Goal: Information Seeking & Learning: Learn about a topic

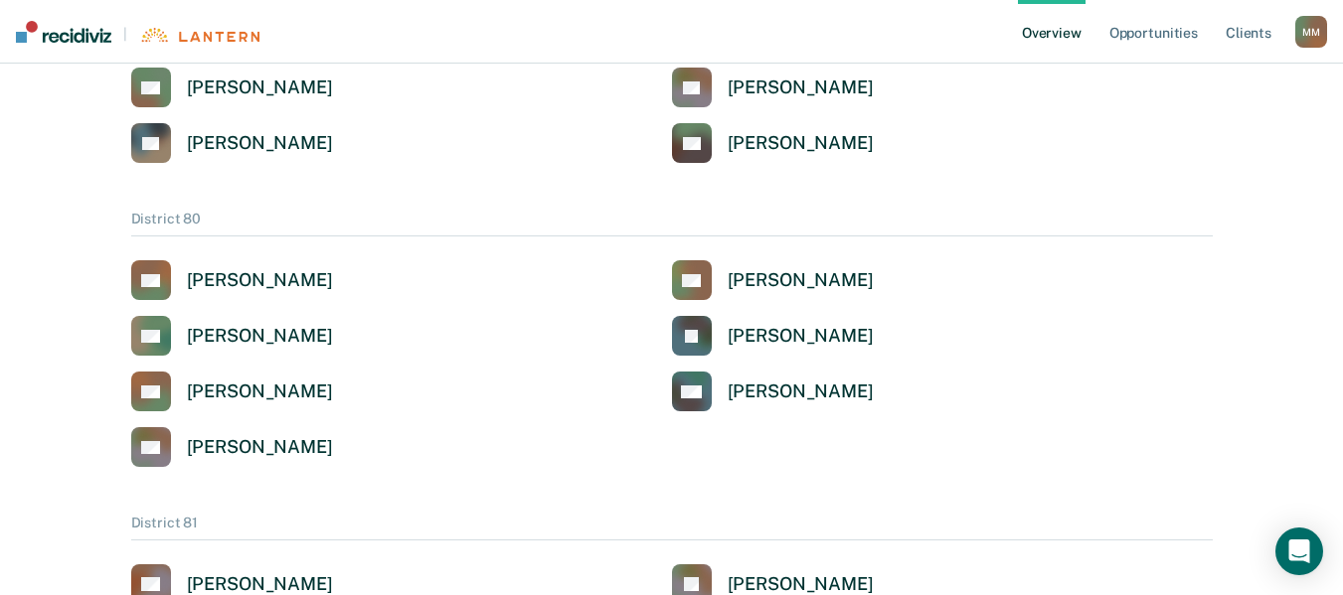
scroll to position [4359, 0]
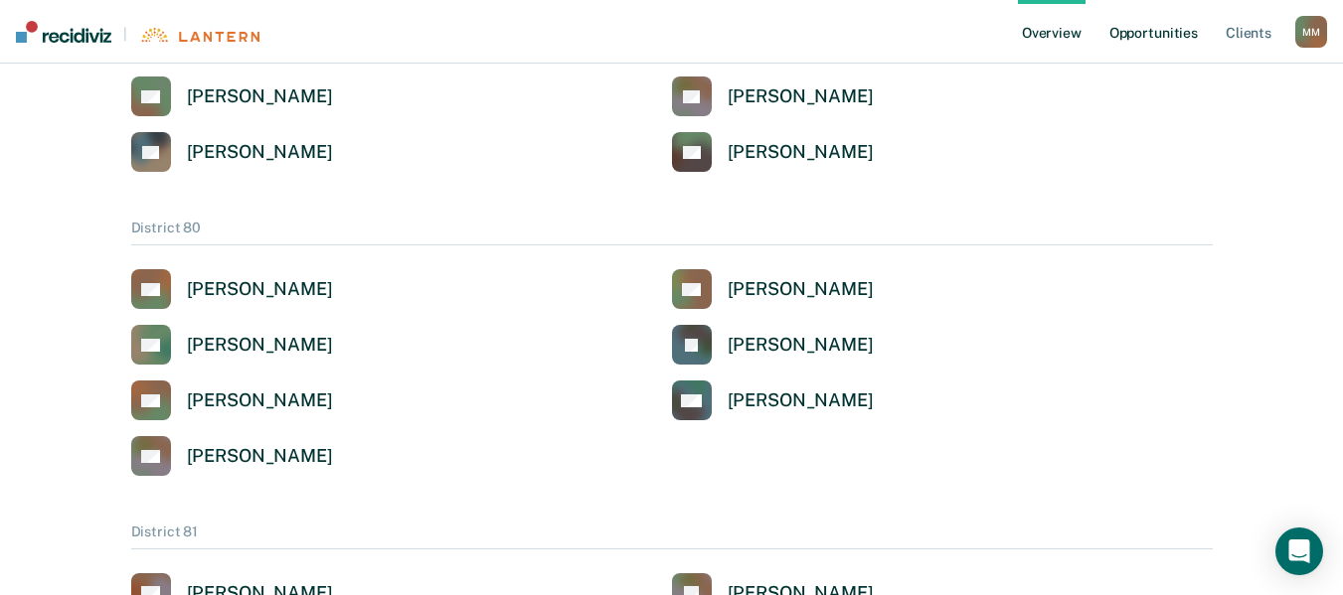
click at [1149, 35] on link "Opportunities" at bounding box center [1153, 32] width 96 height 64
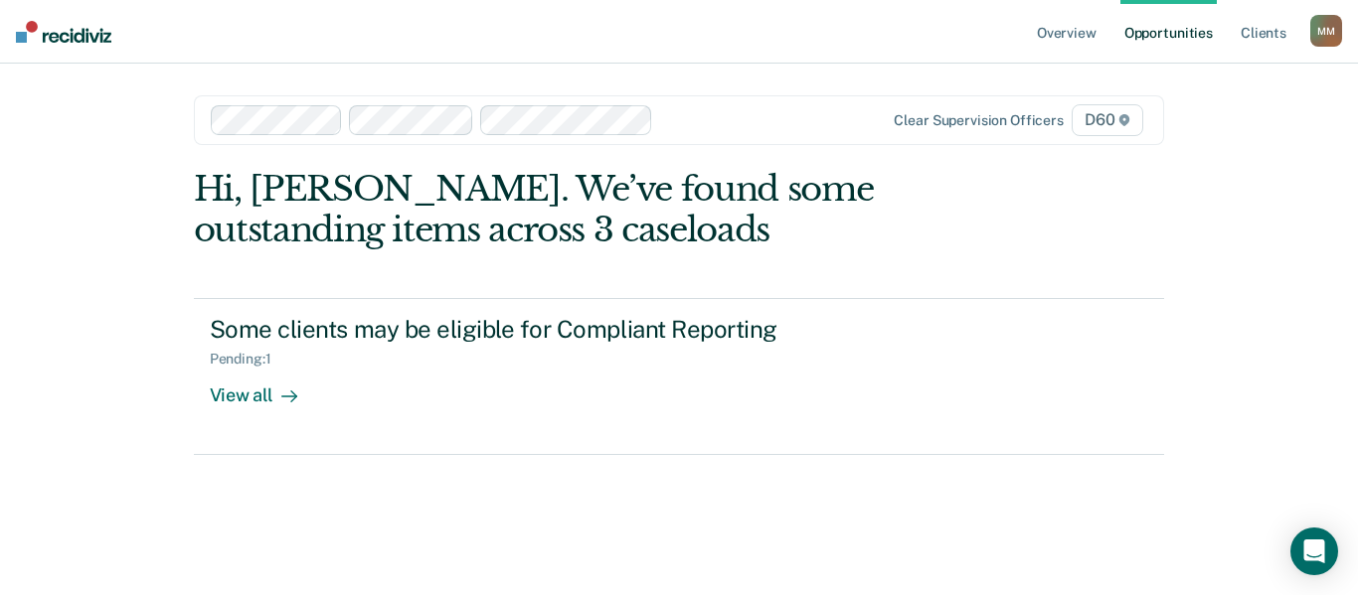
click at [1117, 129] on span "D60" at bounding box center [1108, 120] width 72 height 32
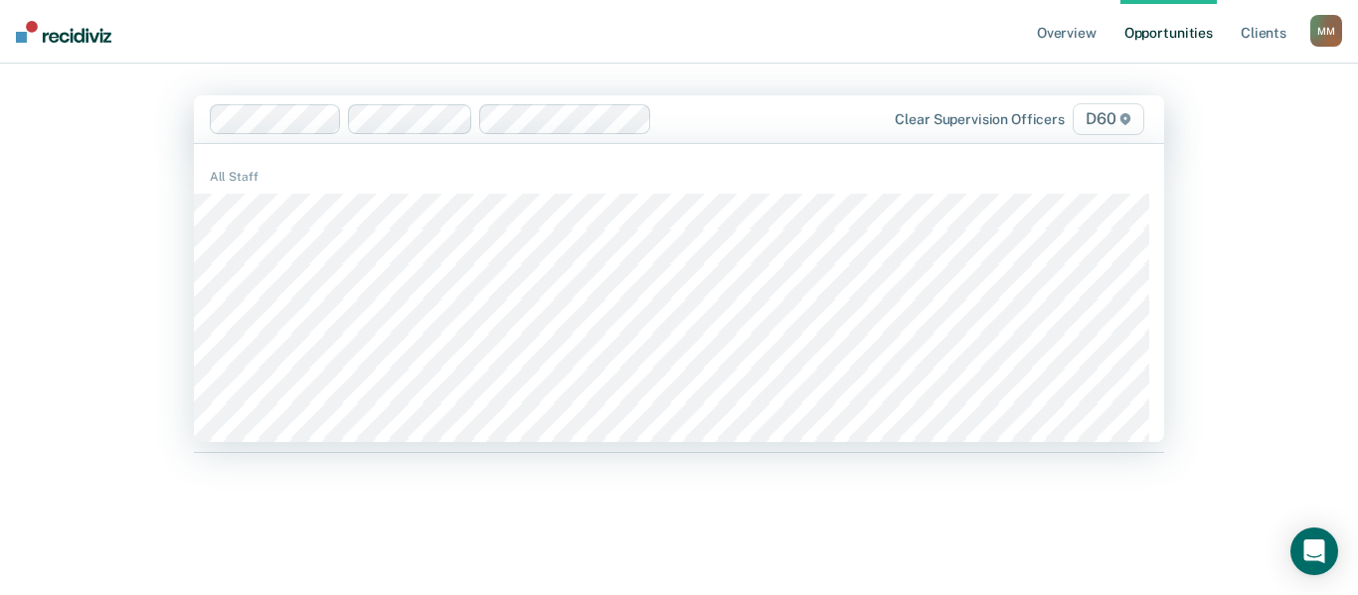
click at [1136, 114] on span "D60" at bounding box center [1109, 119] width 72 height 32
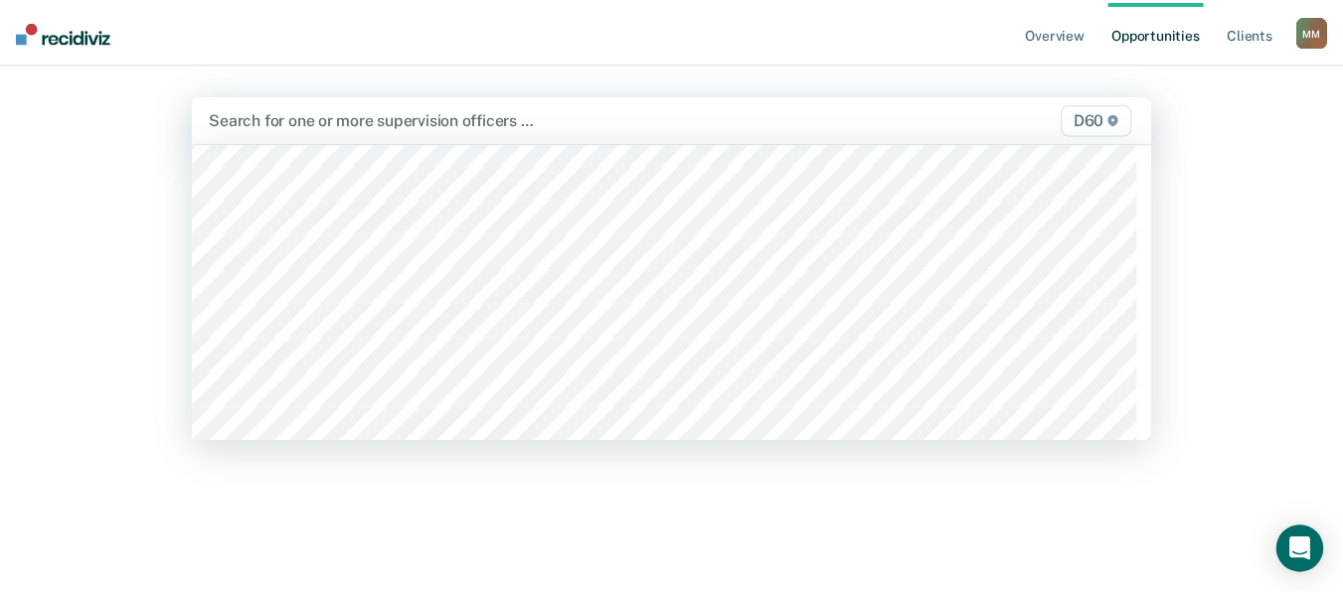
scroll to position [363, 0]
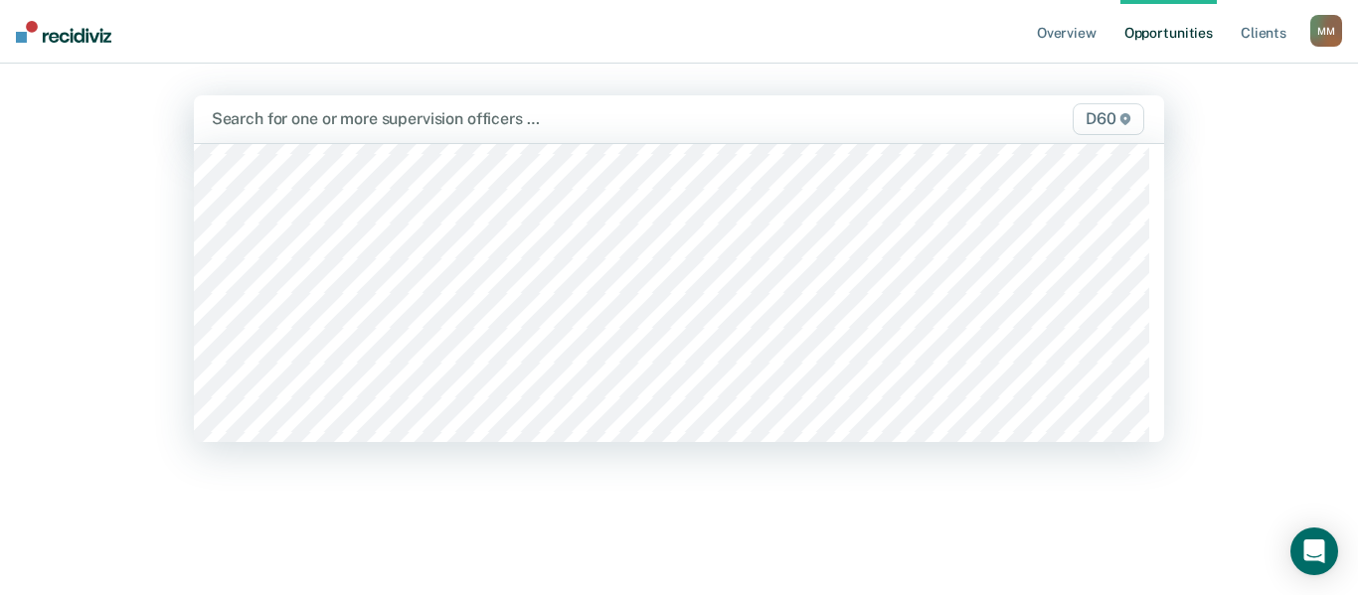
click at [1284, 138] on div "Overview Opportunities Client s [PERSON_NAME] M M Profile How it works Log Out …" at bounding box center [679, 297] width 1358 height 595
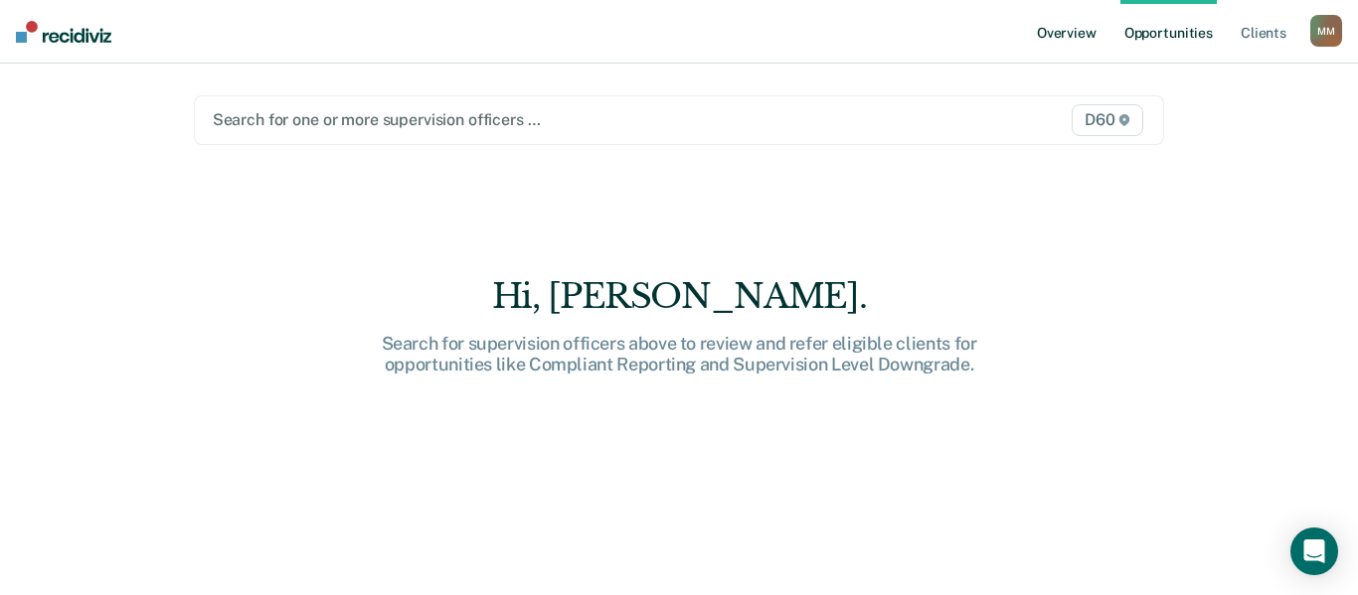
click at [1072, 32] on link "Overview" at bounding box center [1067, 32] width 68 height 64
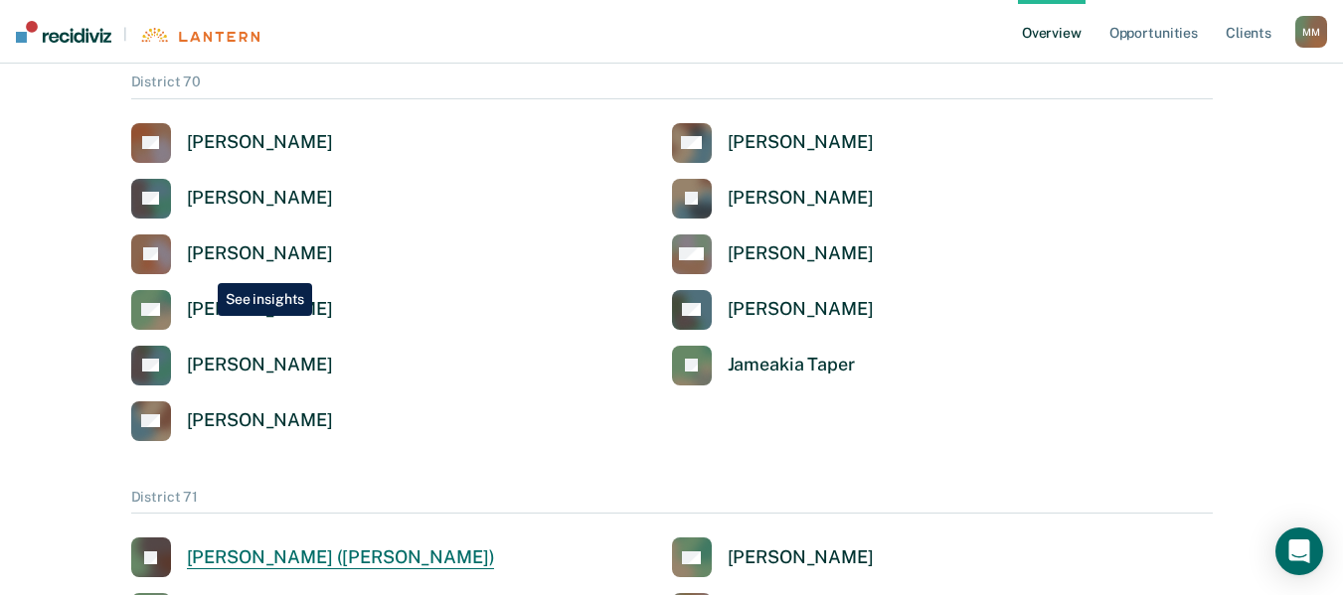
scroll to position [3841, 0]
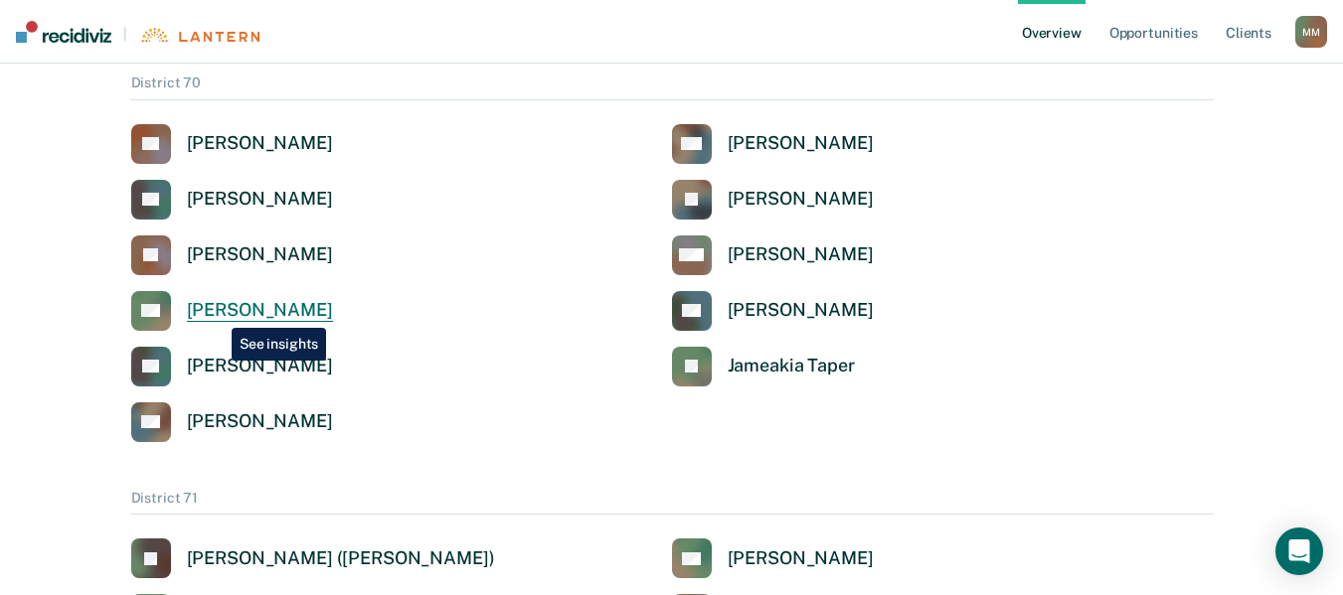
click at [217, 313] on div "[PERSON_NAME]" at bounding box center [260, 310] width 146 height 23
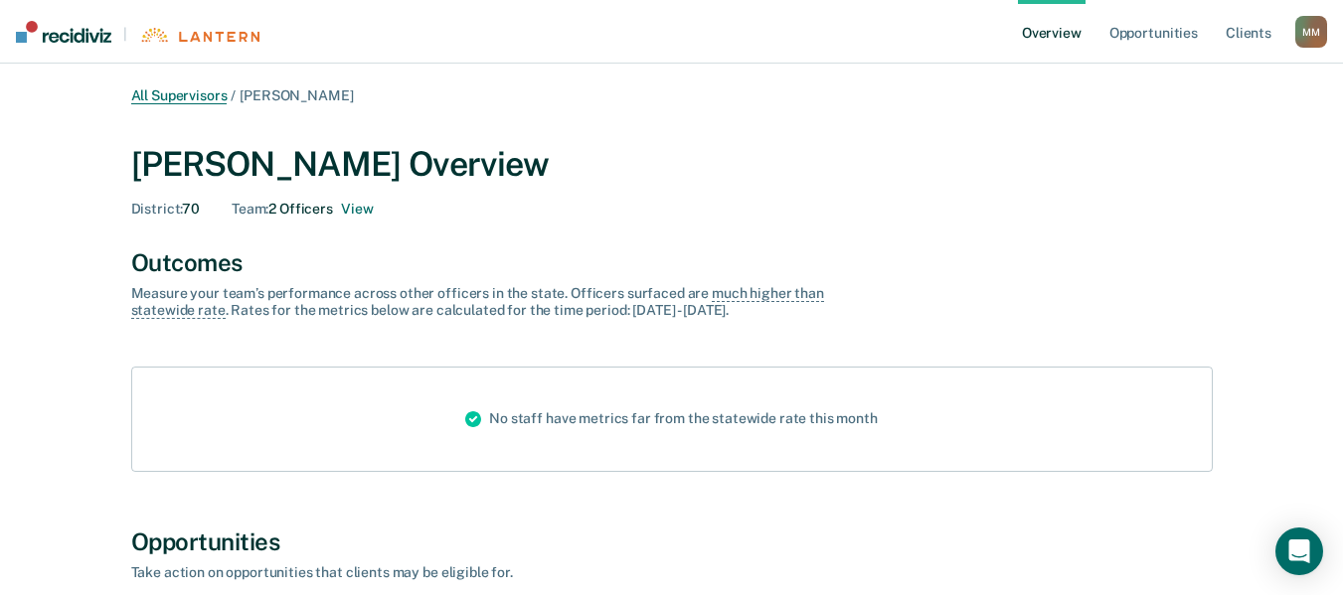
click at [183, 95] on link "All Supervisors" at bounding box center [179, 95] width 96 height 17
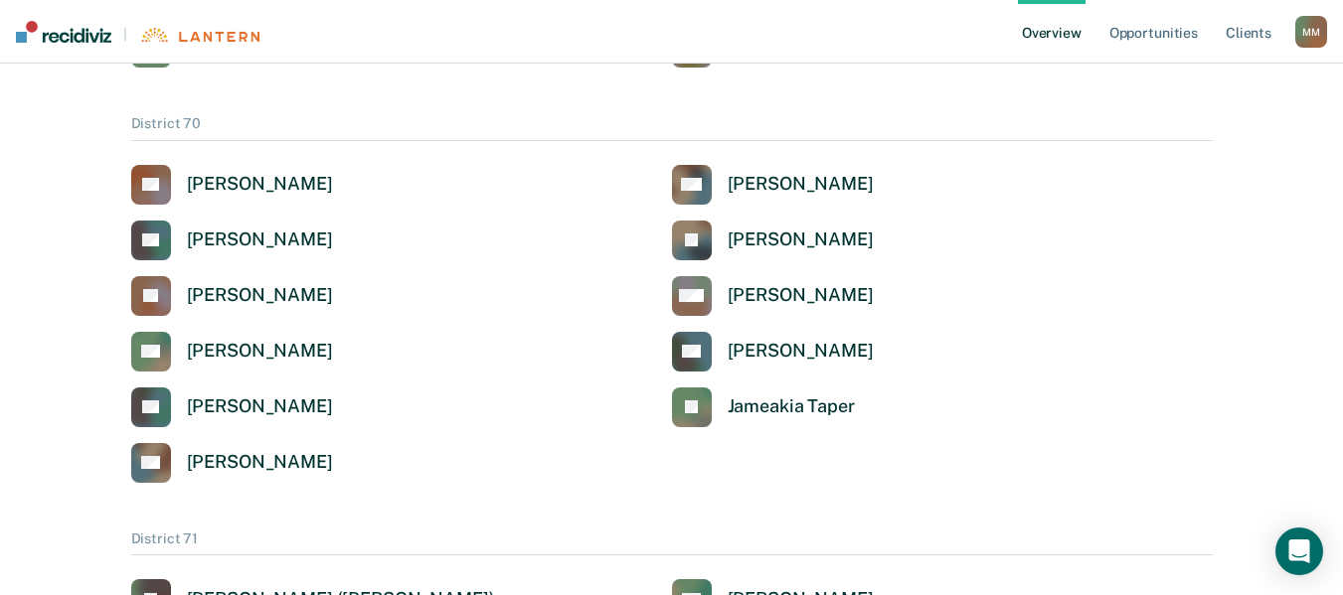
scroll to position [3772, 0]
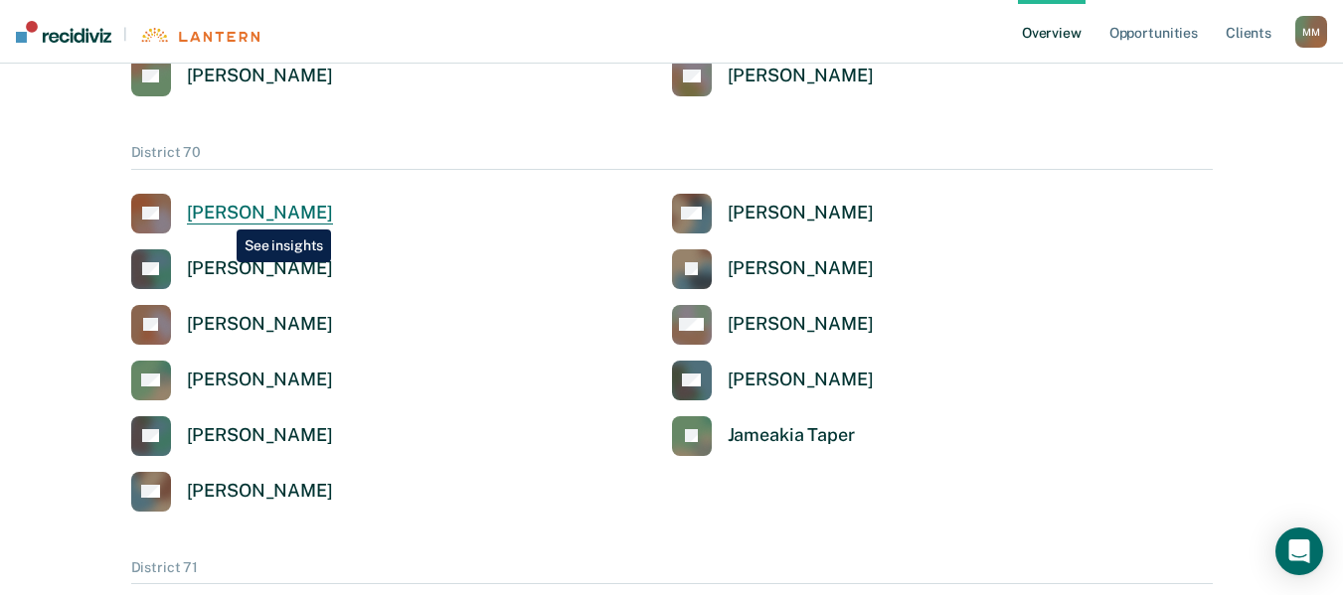
click at [222, 215] on div "[PERSON_NAME]" at bounding box center [260, 213] width 146 height 23
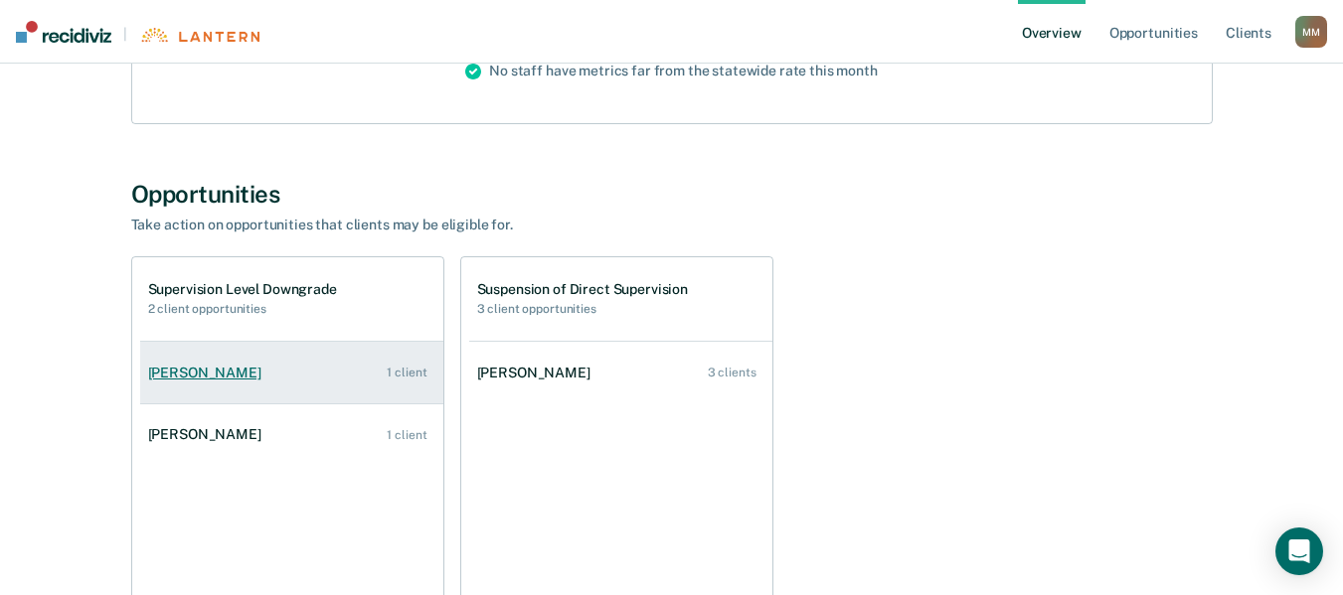
scroll to position [383, 0]
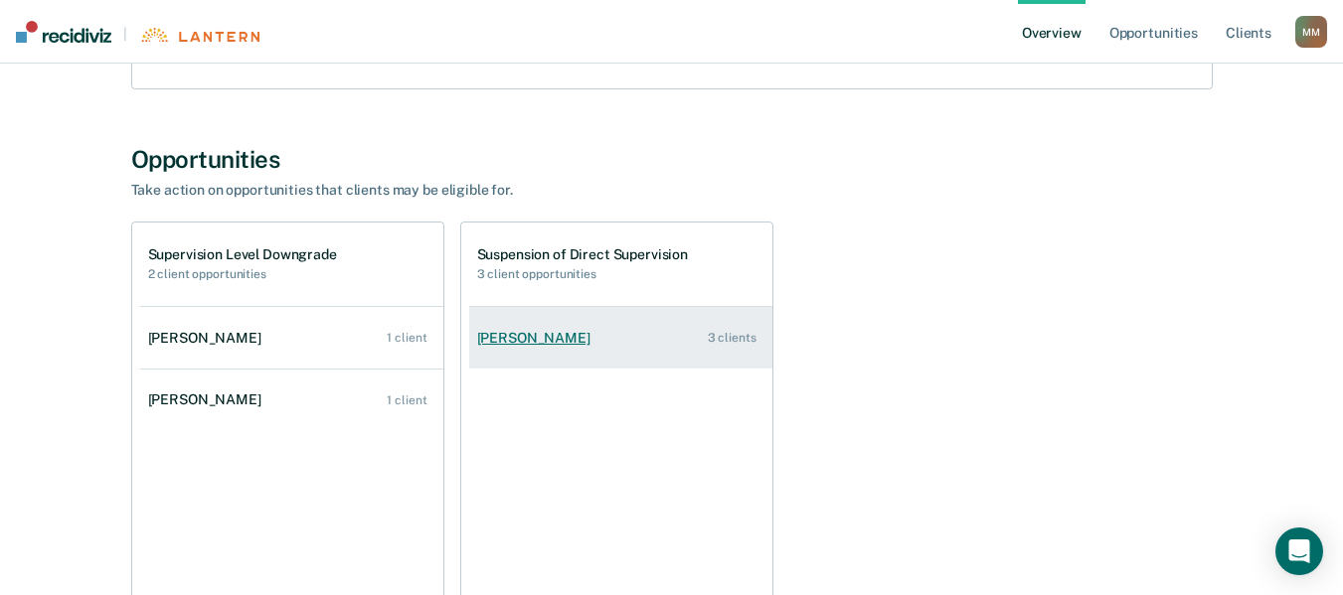
click at [523, 347] on link "[PERSON_NAME] 3 clients" at bounding box center [620, 338] width 303 height 57
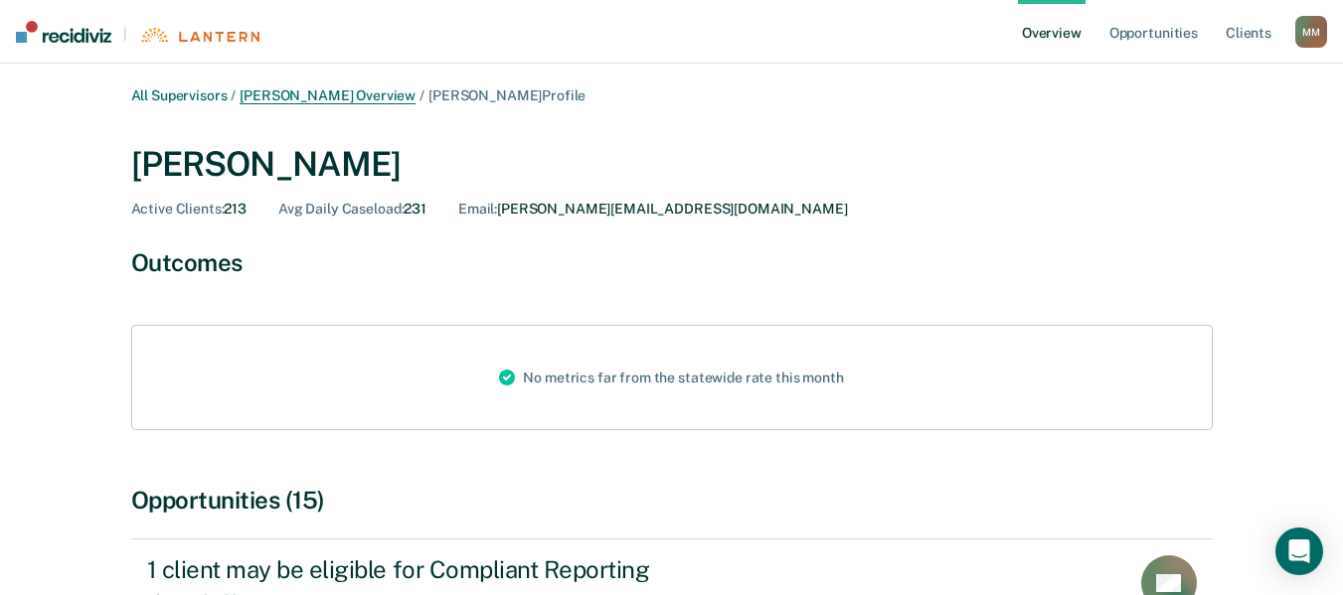
click at [320, 88] on link "[PERSON_NAME] Overview" at bounding box center [328, 95] width 176 height 17
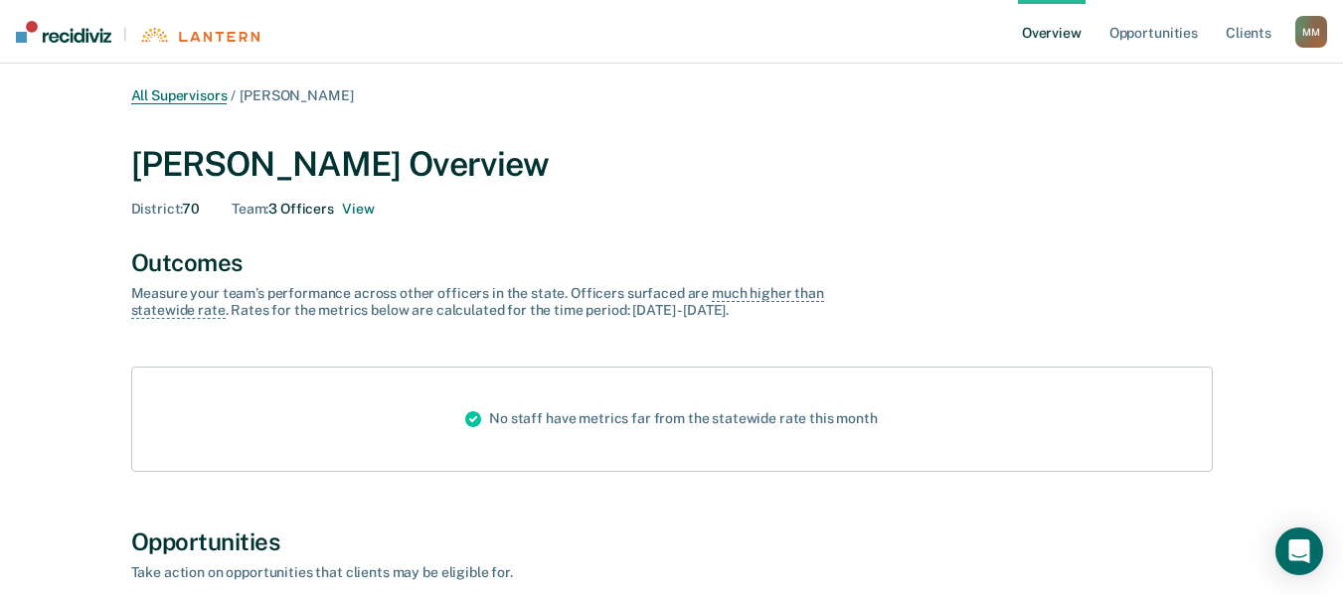
click at [193, 88] on link "All Supervisors" at bounding box center [179, 95] width 96 height 17
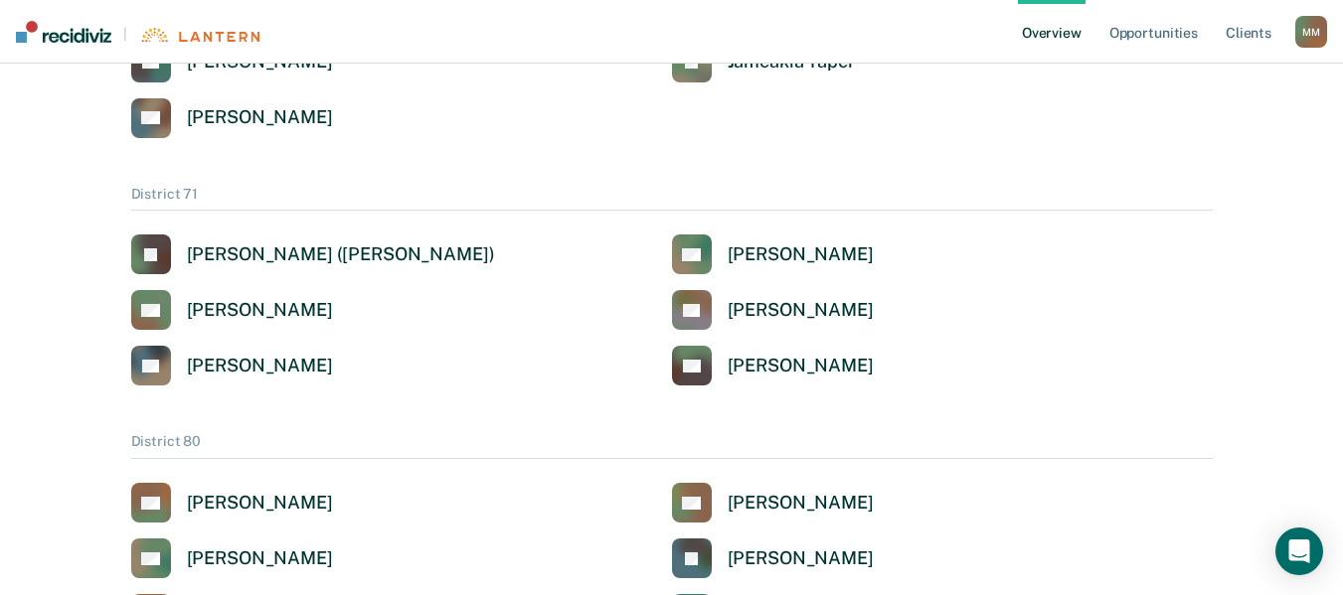
scroll to position [4089, 0]
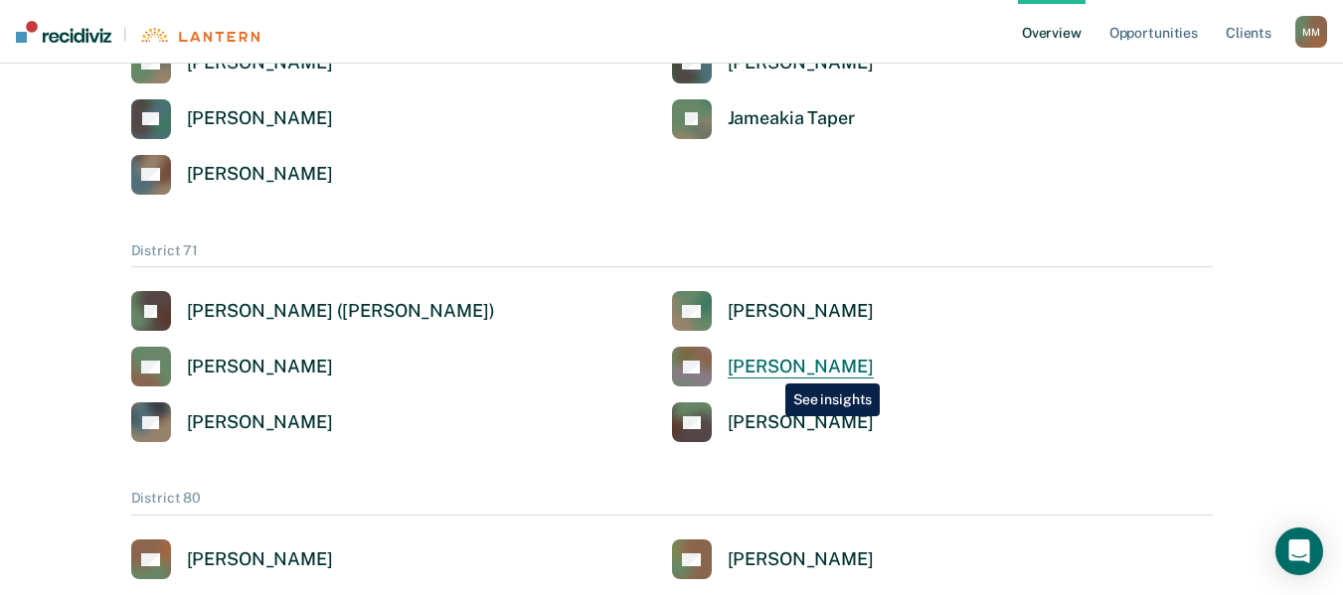
click at [770, 369] on div "[PERSON_NAME]" at bounding box center [801, 367] width 146 height 23
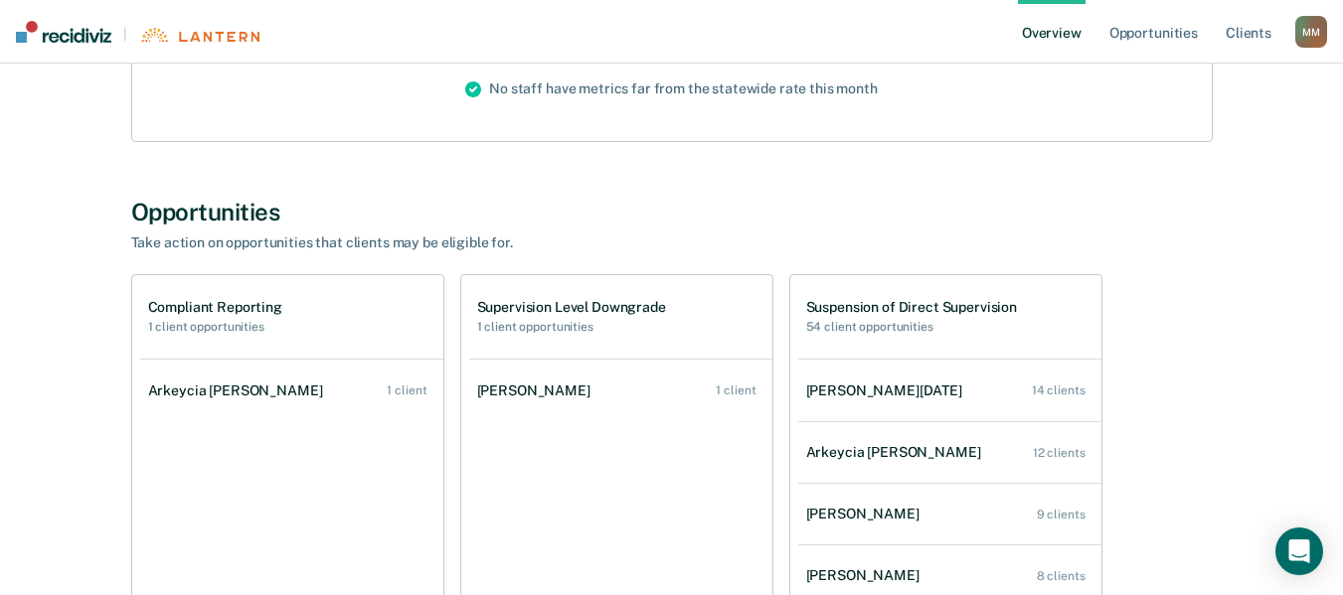
scroll to position [329, 0]
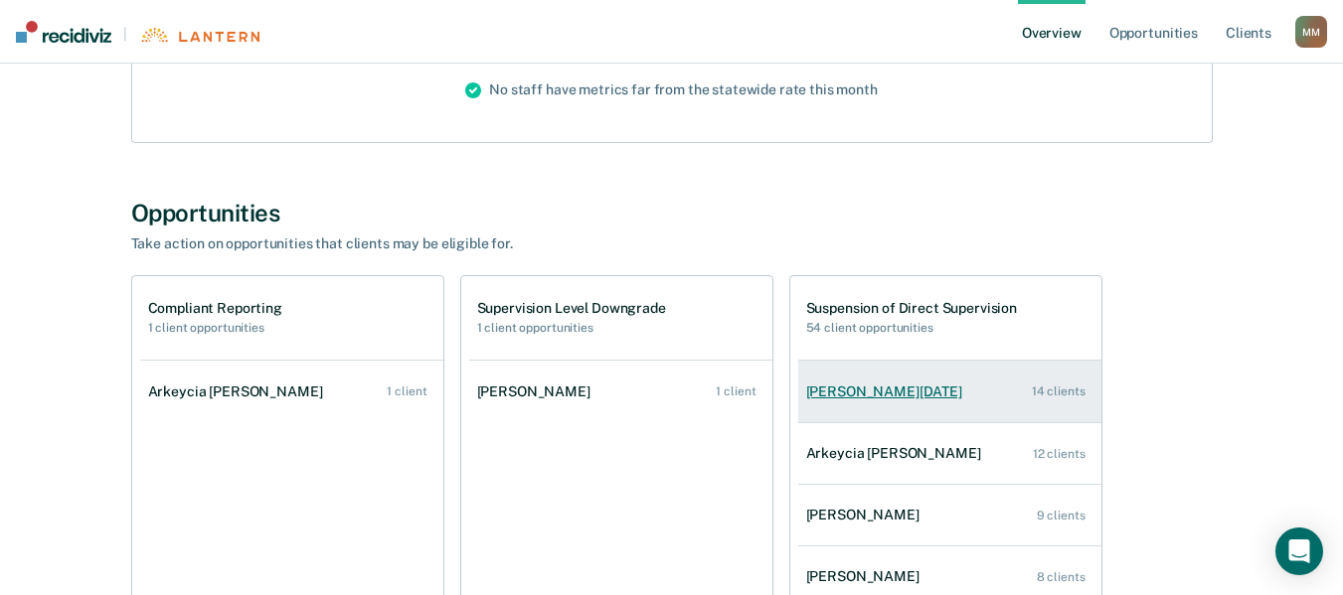
click at [887, 393] on div "[PERSON_NAME][DATE]" at bounding box center [888, 392] width 164 height 17
